Goal: Find specific page/section: Locate a particular part of the current website

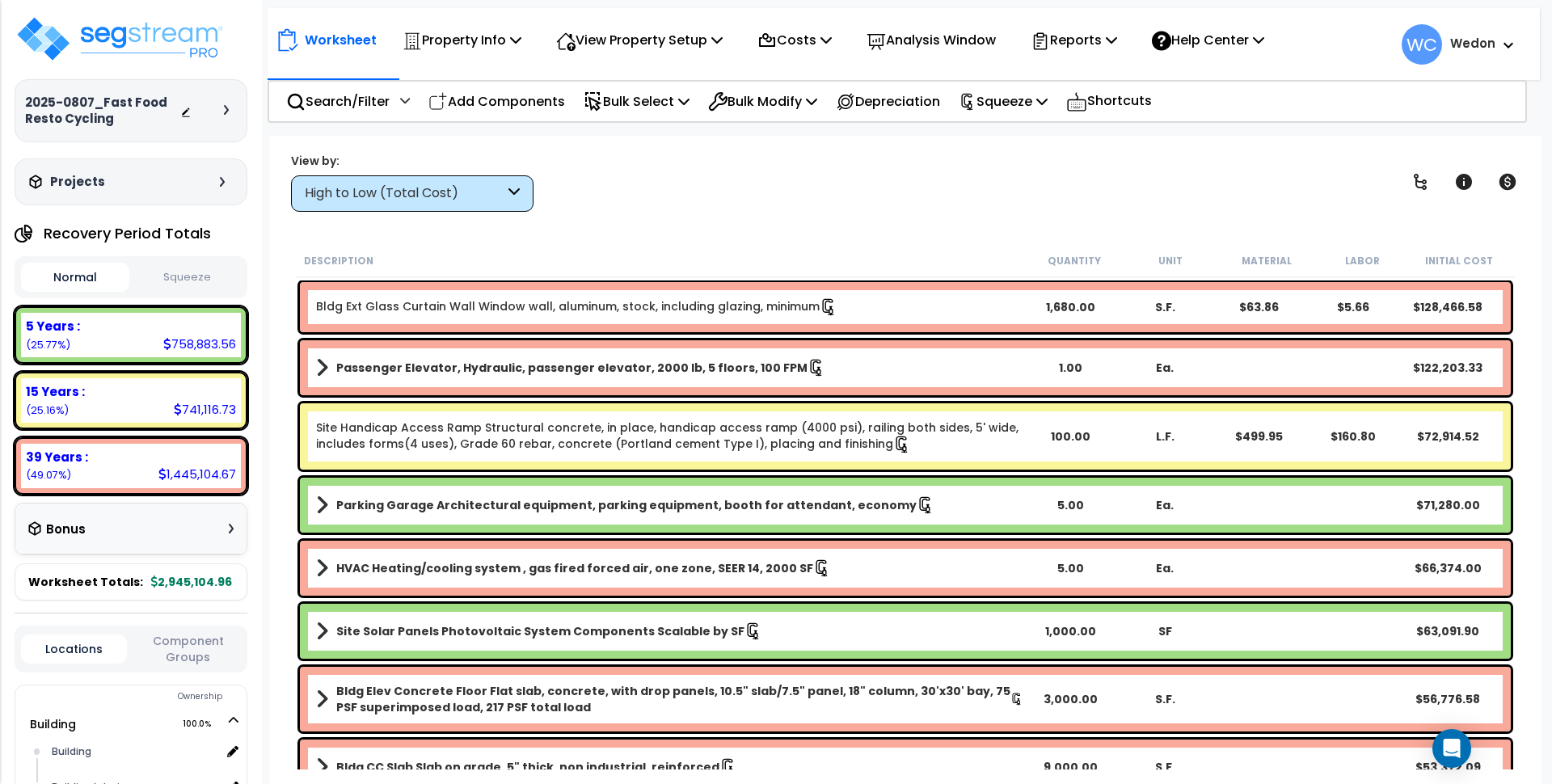
click at [426, 193] on div "High to Low (Total Cost)" at bounding box center [405, 193] width 200 height 19
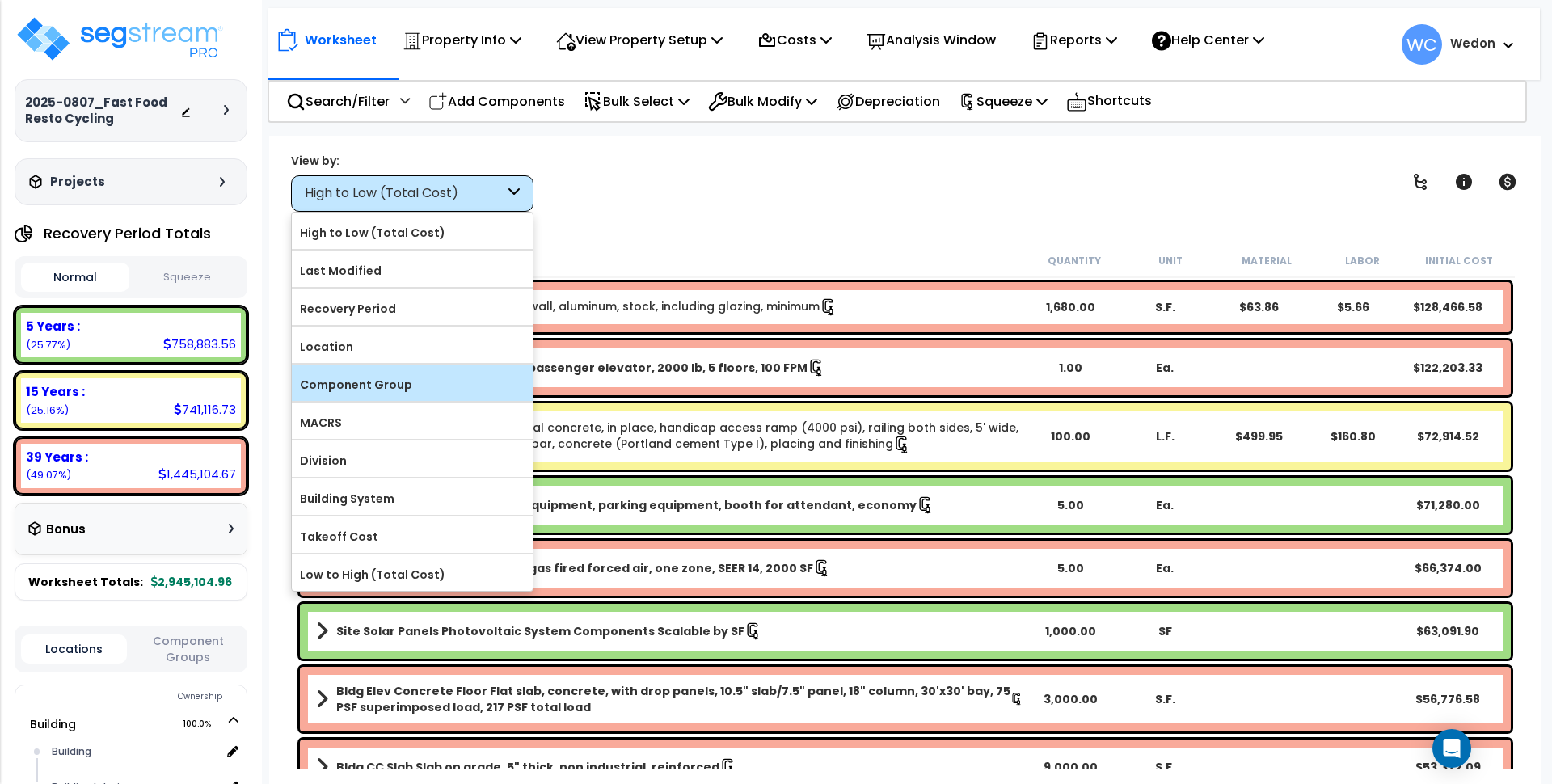
click at [411, 374] on label "Component Group" at bounding box center [412, 385] width 241 height 25
click at [0, 0] on input "Component Group" at bounding box center [0, 0] width 0 height 0
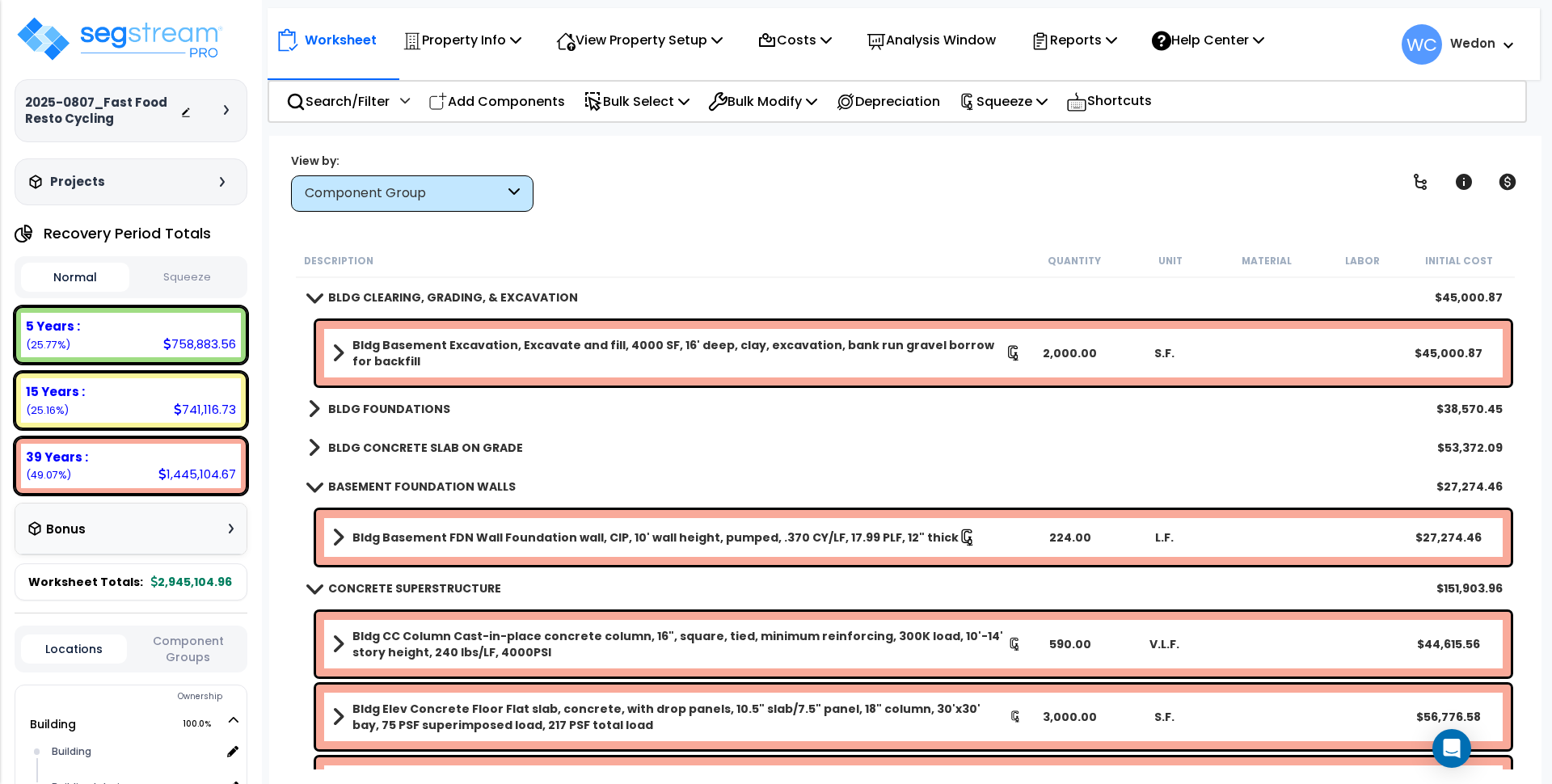
click at [758, 258] on div "Description" at bounding box center [665, 261] width 722 height 16
click at [375, 302] on b "BLDG CLEARING, GRADING, & EXCAVATION" at bounding box center [453, 297] width 250 height 16
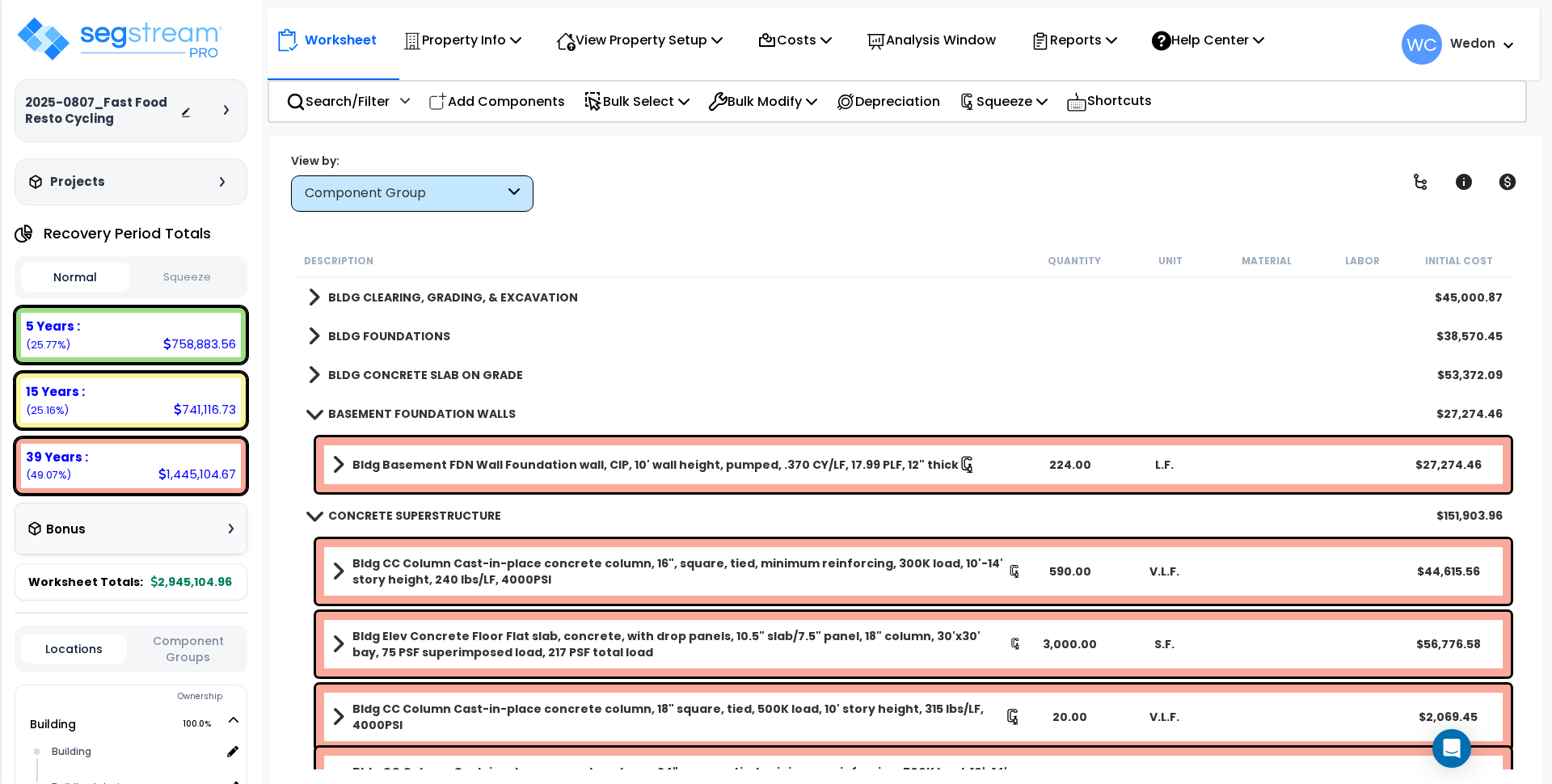
click at [375, 302] on b "BLDG CLEARING, GRADING, & EXCAVATION" at bounding box center [453, 297] width 250 height 16
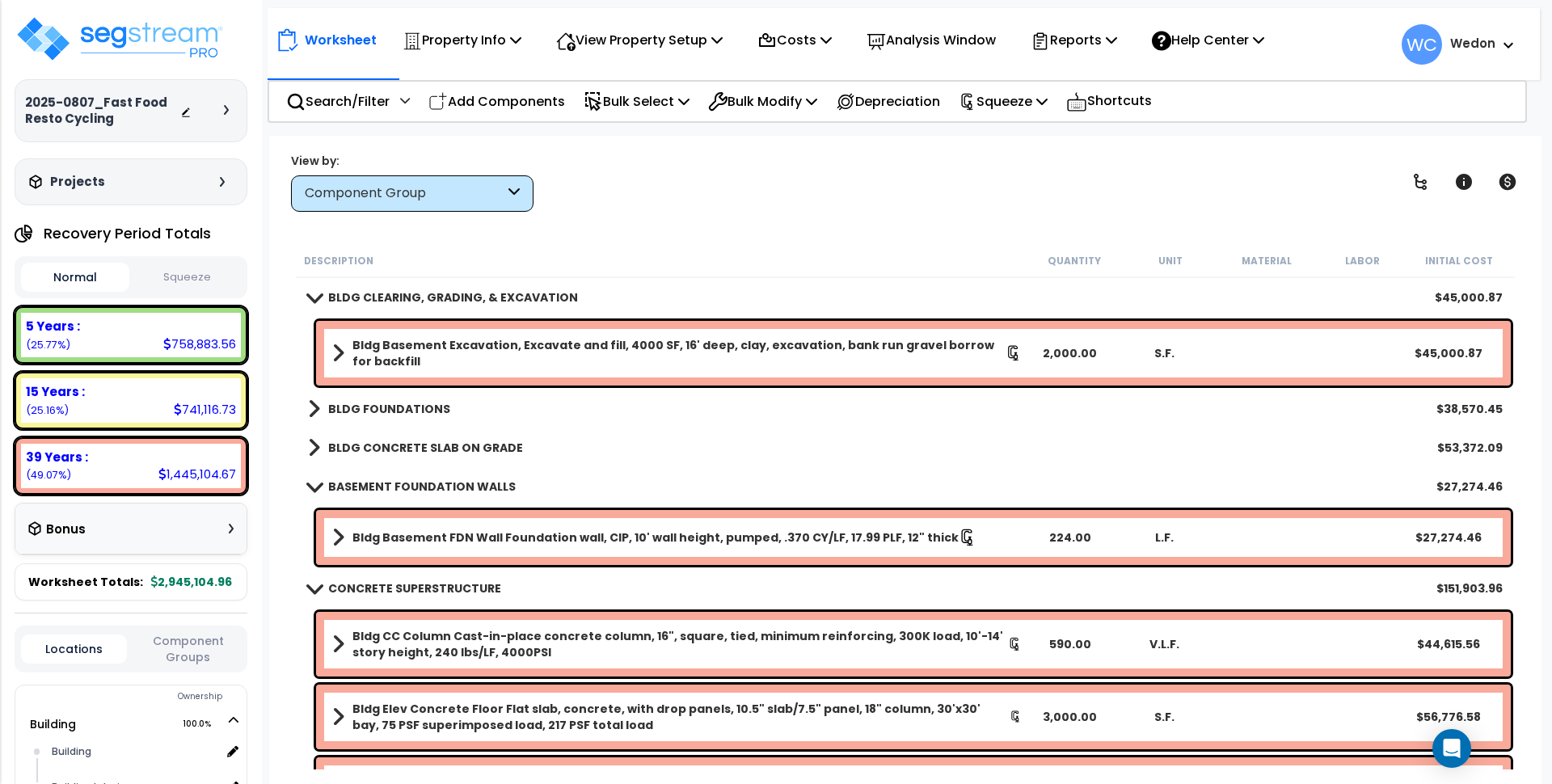
click at [454, 198] on div "Component Group" at bounding box center [405, 193] width 200 height 19
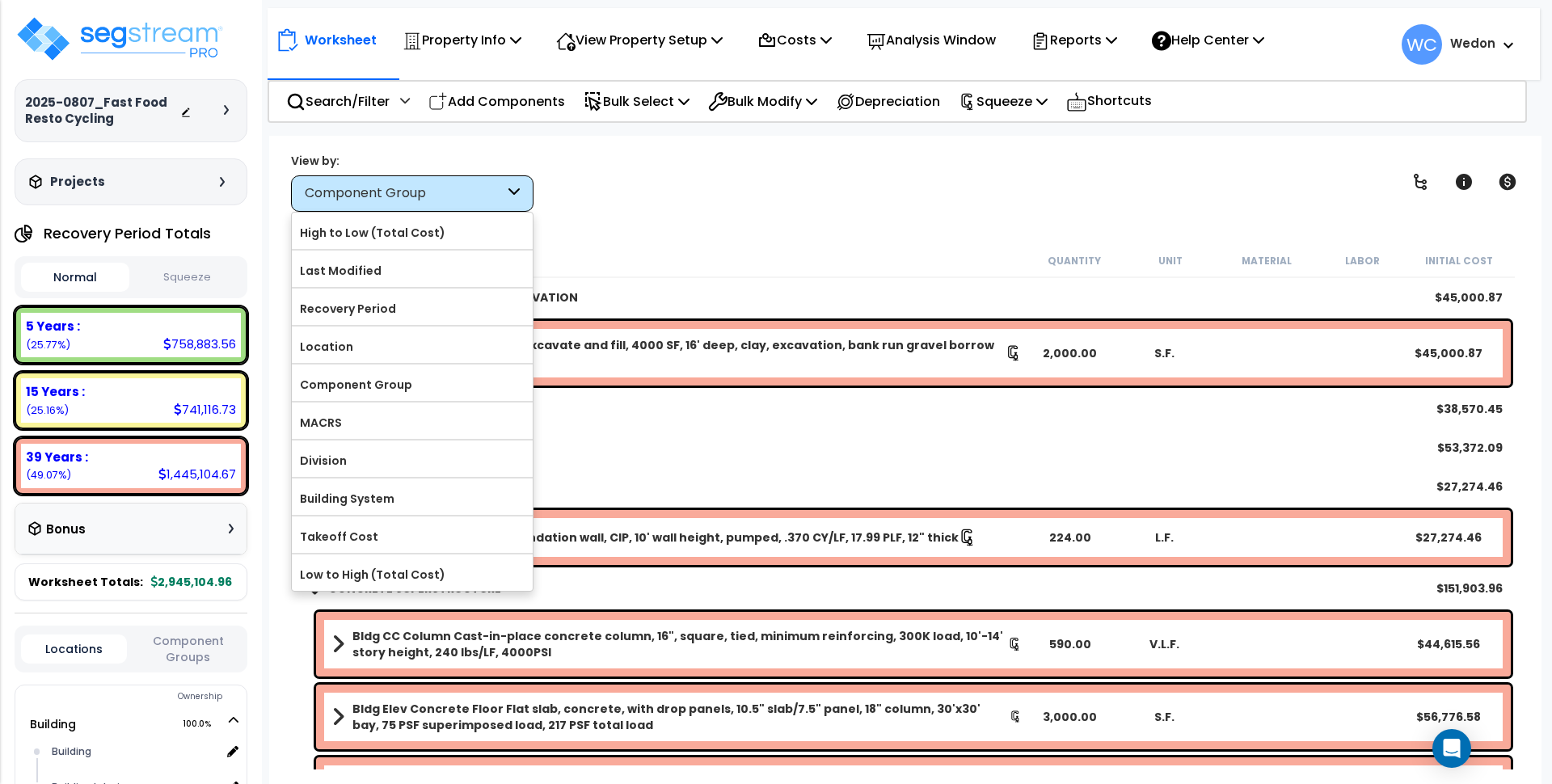
click at [454, 198] on div "Component Group" at bounding box center [405, 193] width 200 height 19
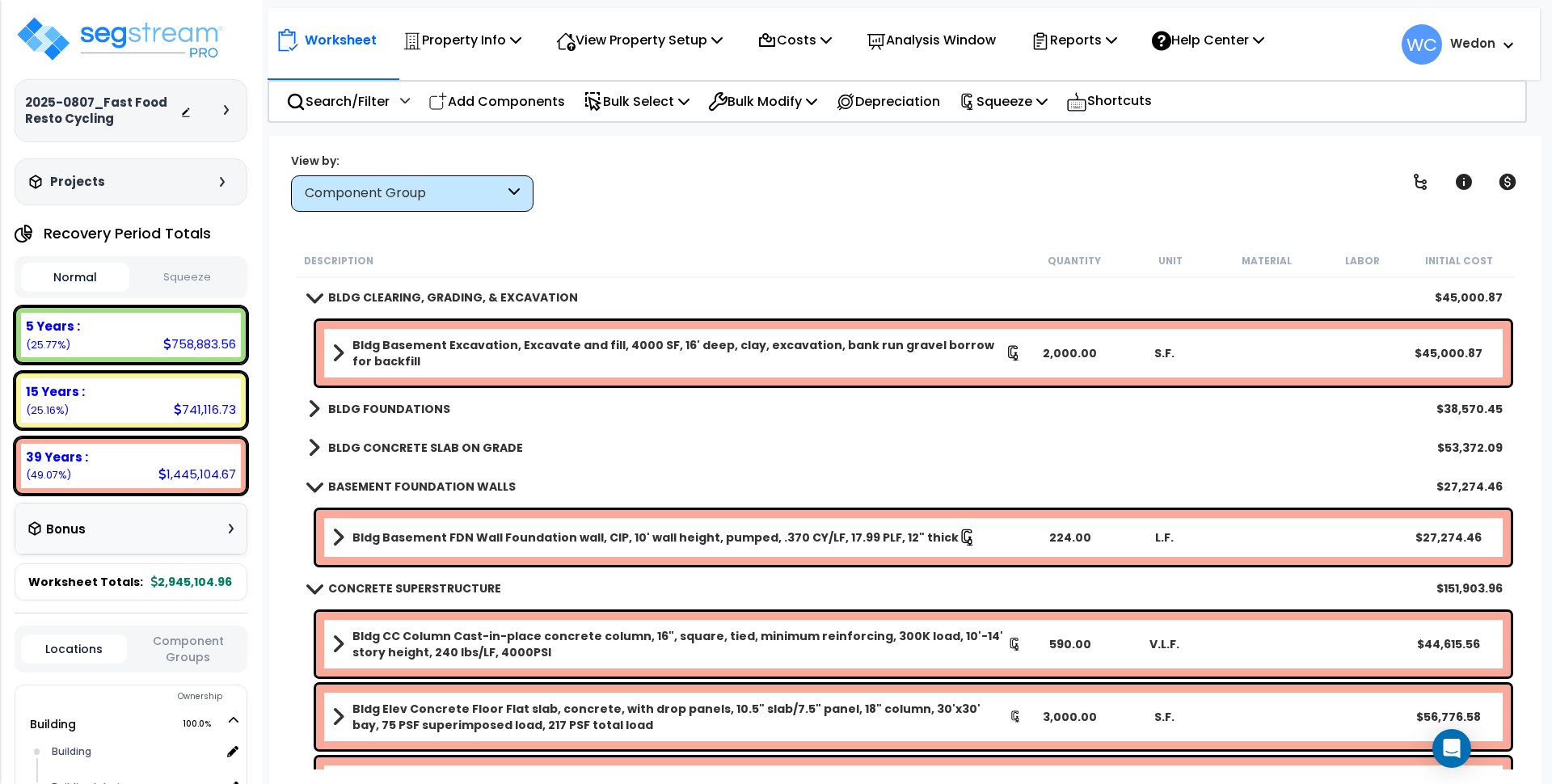
click at [667, 197] on div "View by: Component Group High to Low (Total Cost)" at bounding box center [905, 181] width 1240 height 60
